Goal: Task Accomplishment & Management: Manage account settings

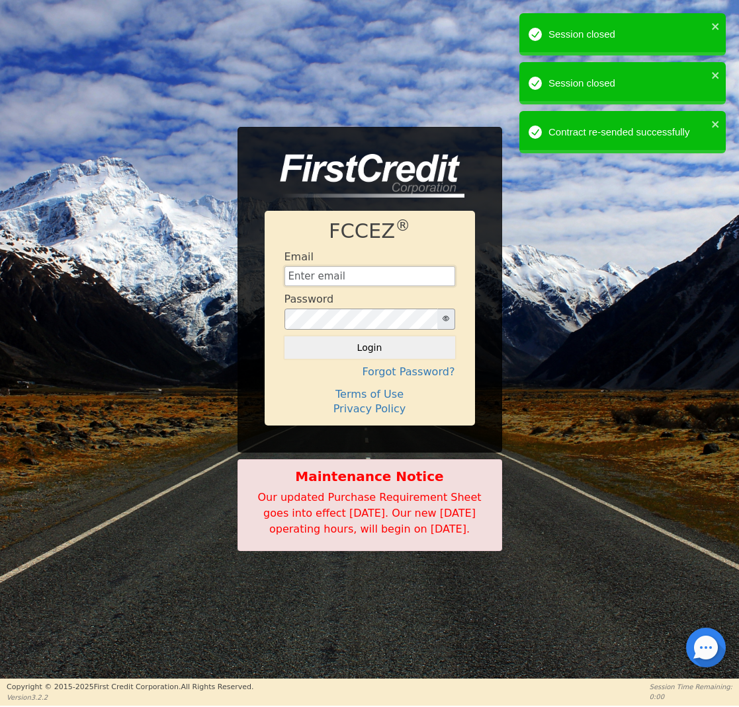
type input "[EMAIL_ADDRESS][DOMAIN_NAME]"
click at [369, 340] on button "Login" at bounding box center [369, 348] width 171 height 22
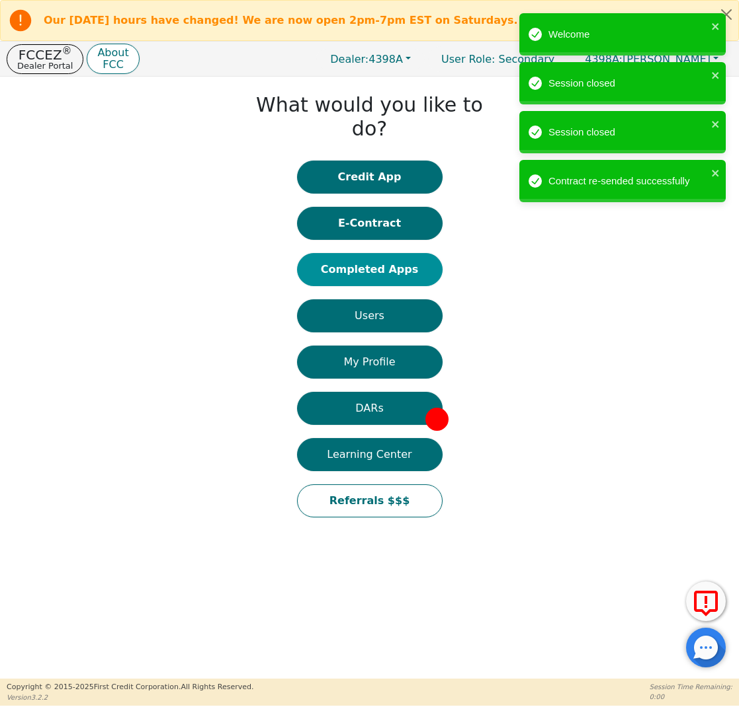
click at [377, 253] on button "Completed Apps" at bounding box center [369, 269] width 145 height 33
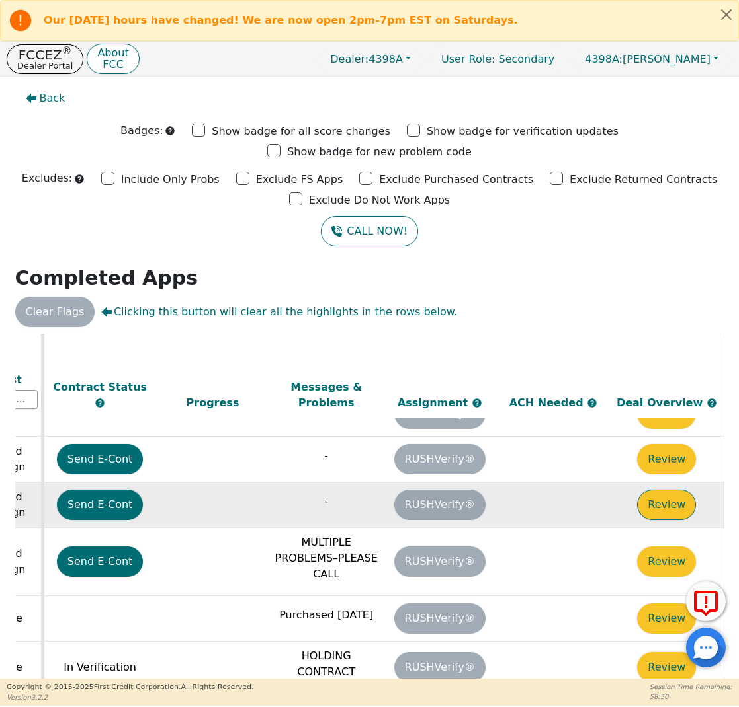
scroll to position [504, 741]
click at [667, 490] on button "Review" at bounding box center [666, 505] width 59 height 30
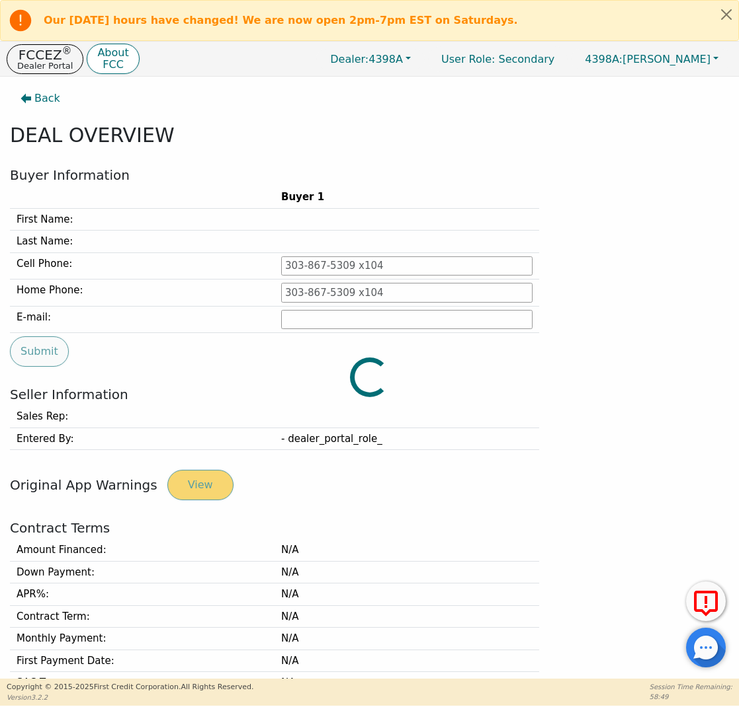
type input "[PHONE_NUMBER]"
type input "[PERSON_NAME][EMAIL_ADDRESS][PERSON_NAME][DOMAIN_NAME]"
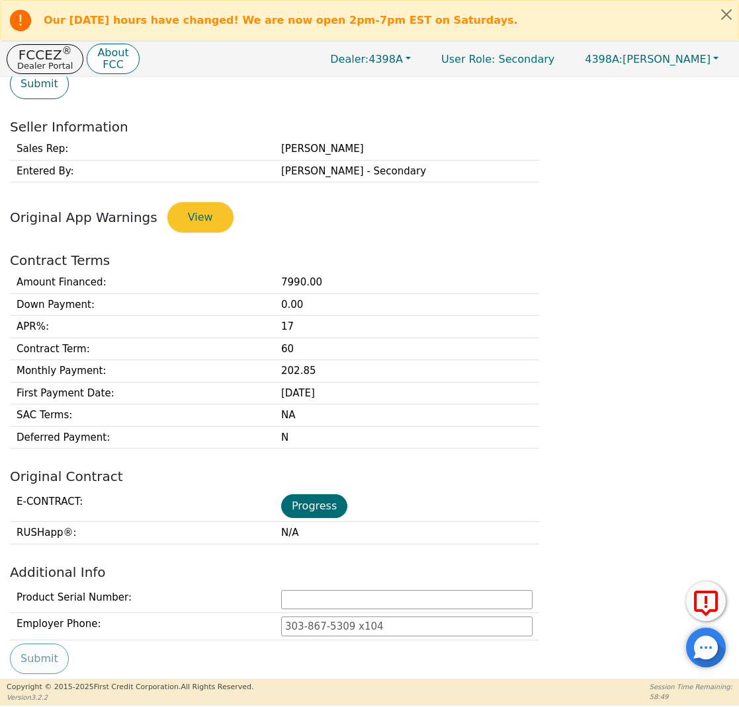
scroll to position [350, 0]
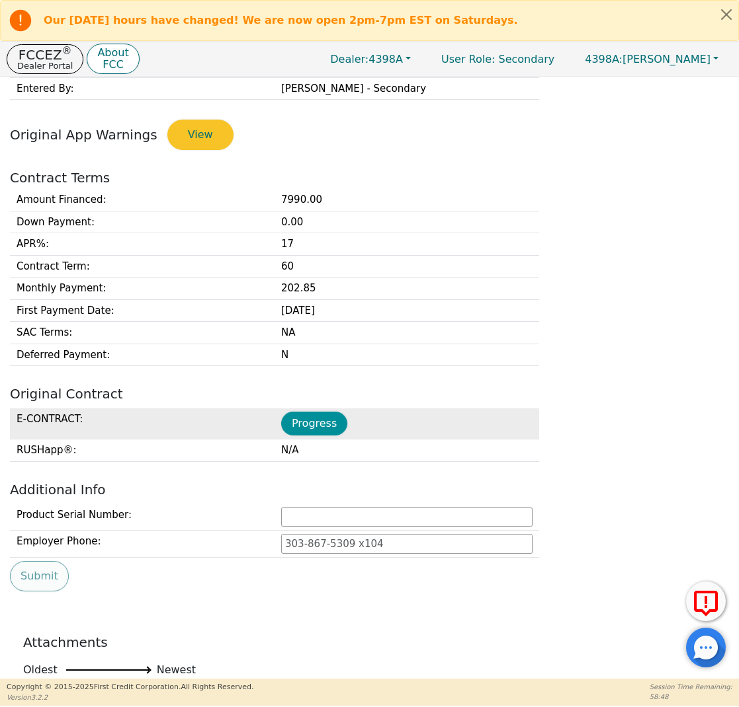
click at [311, 414] on button "Progress" at bounding box center [314, 424] width 66 height 24
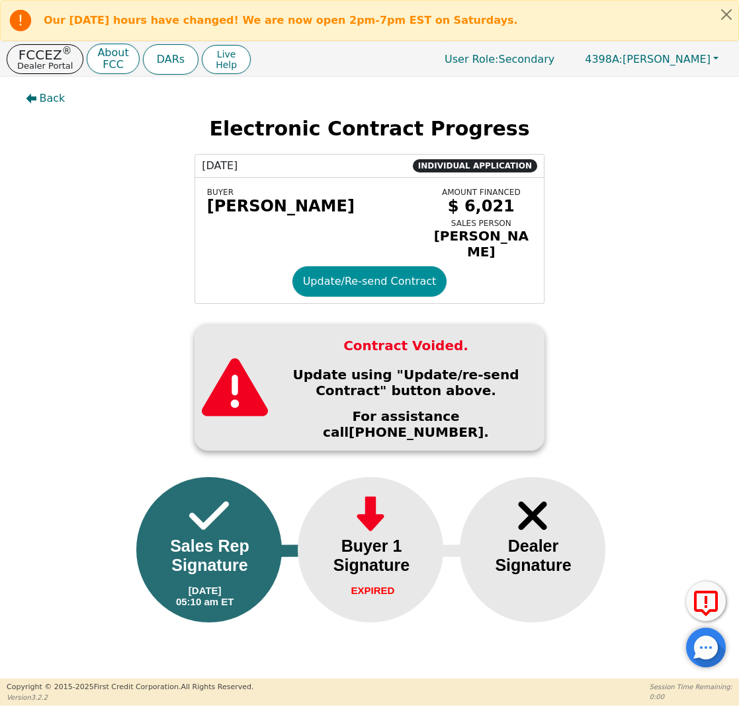
click at [383, 286] on button "Update/Re-send Contract" at bounding box center [369, 281] width 155 height 30
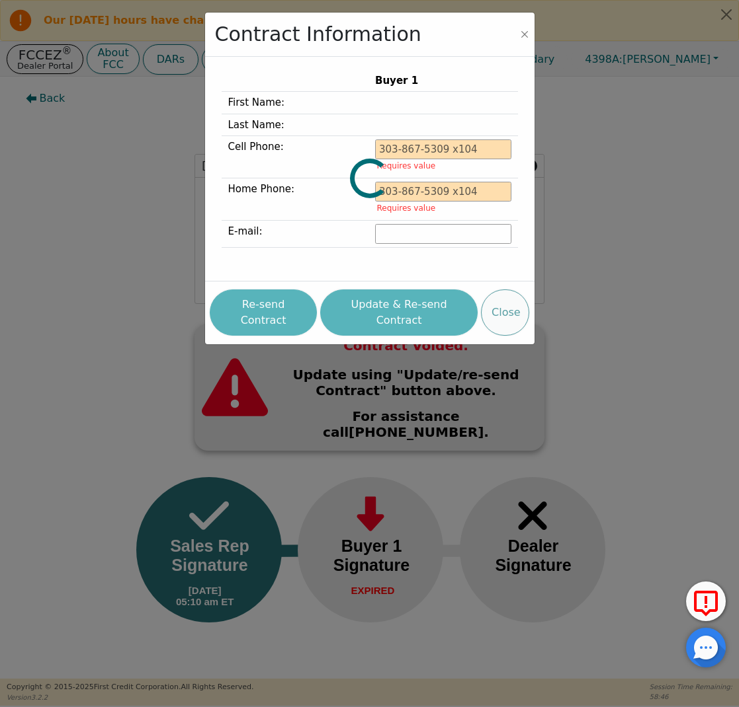
type input "[PHONE_NUMBER]"
type input "[PERSON_NAME][EMAIL_ADDRESS][PERSON_NAME][DOMAIN_NAME]"
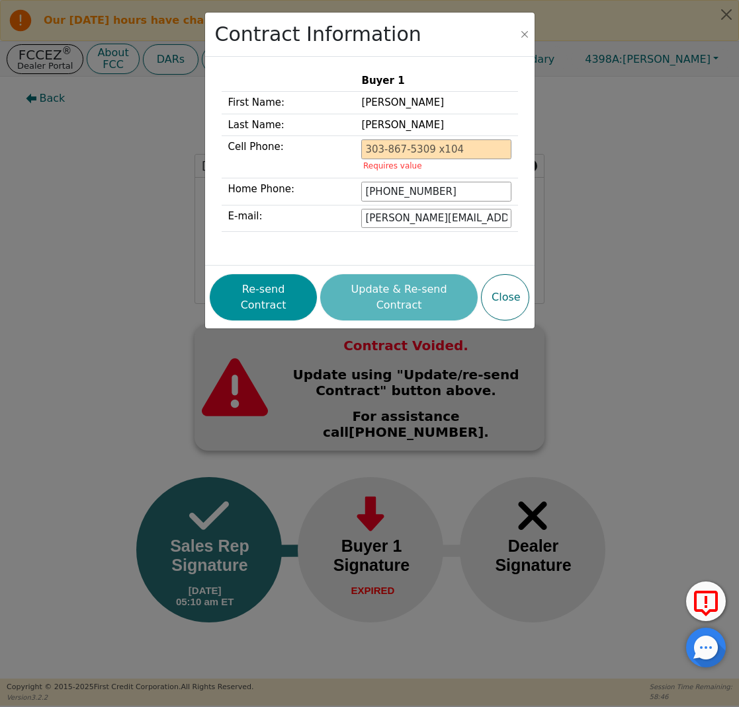
click at [280, 293] on button "Re-send Contract" at bounding box center [263, 297] width 107 height 46
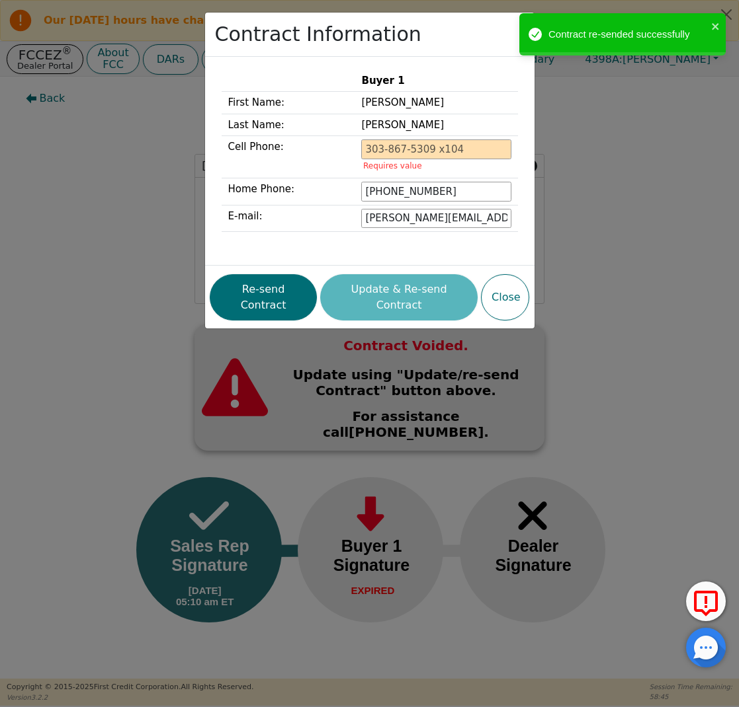
click at [126, 153] on div "Contract Information Buyer 1 First Name: [PERSON_NAME] Last Name: [PERSON_NAME]…" at bounding box center [369, 353] width 739 height 707
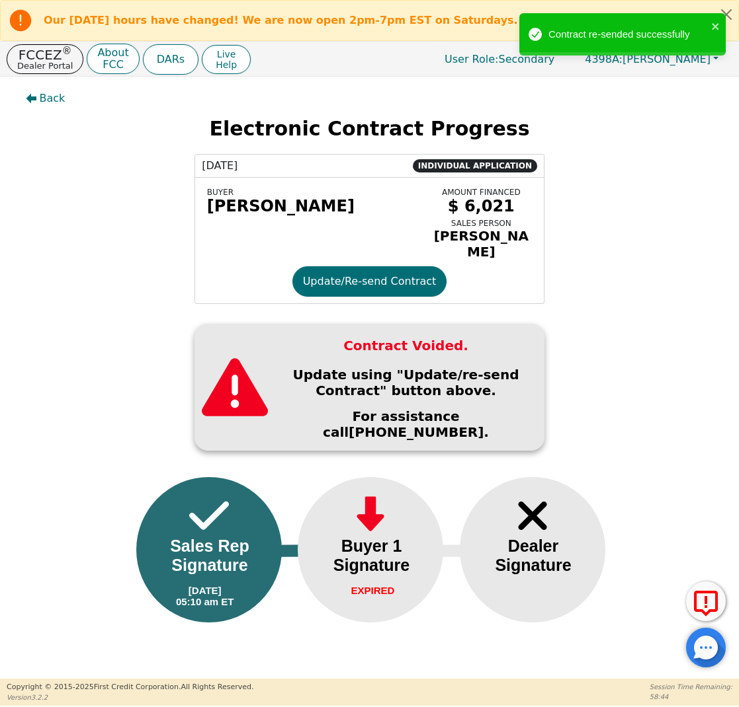
click at [58, 74] on div "FCCEZ ® Dealer Portal About FCC" at bounding box center [73, 59] width 133 height 31
click at [58, 71] on button "FCCEZ ® Dealer Portal" at bounding box center [45, 59] width 77 height 30
